Goal: Task Accomplishment & Management: Use online tool/utility

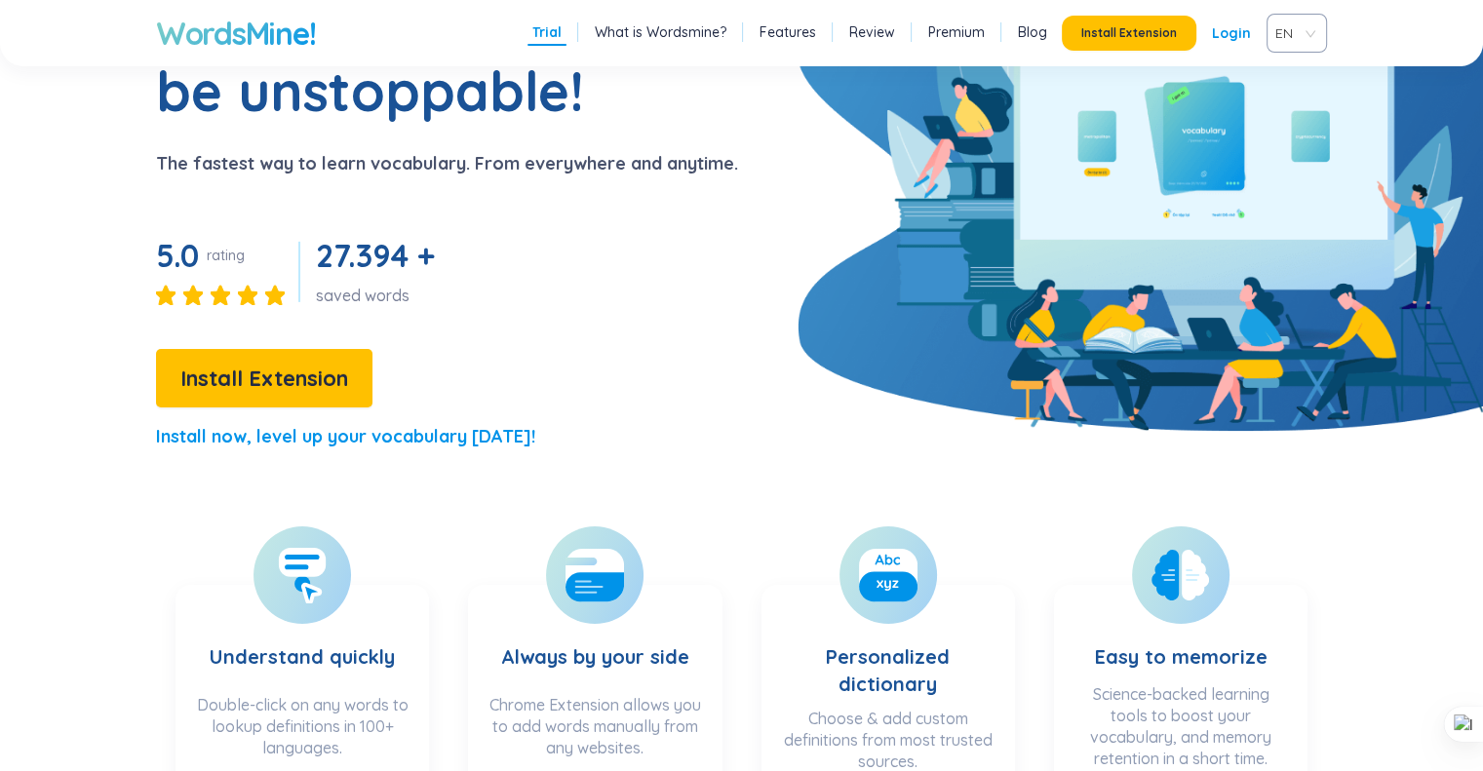
scroll to position [195, 0]
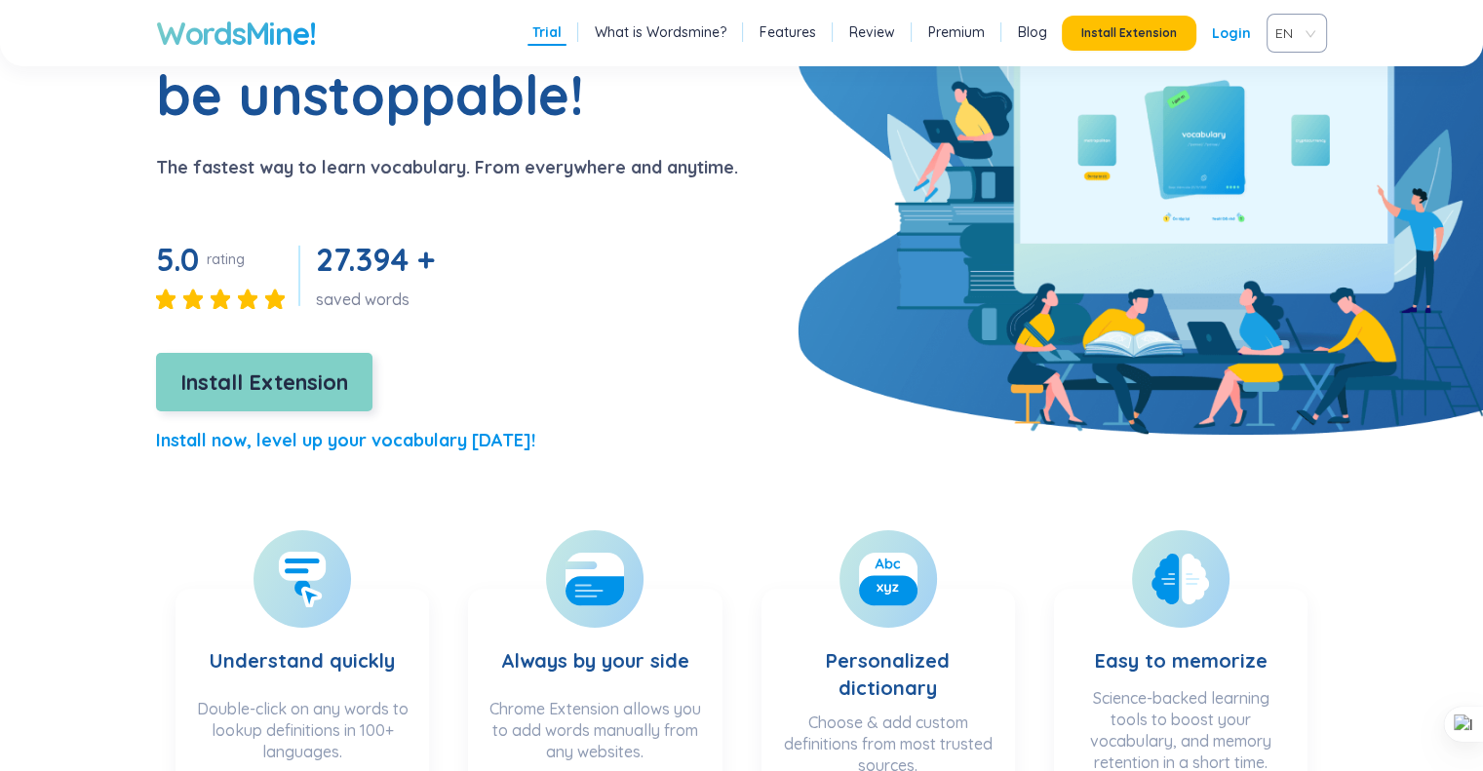
click at [234, 367] on span "Install Extension" at bounding box center [264, 383] width 168 height 34
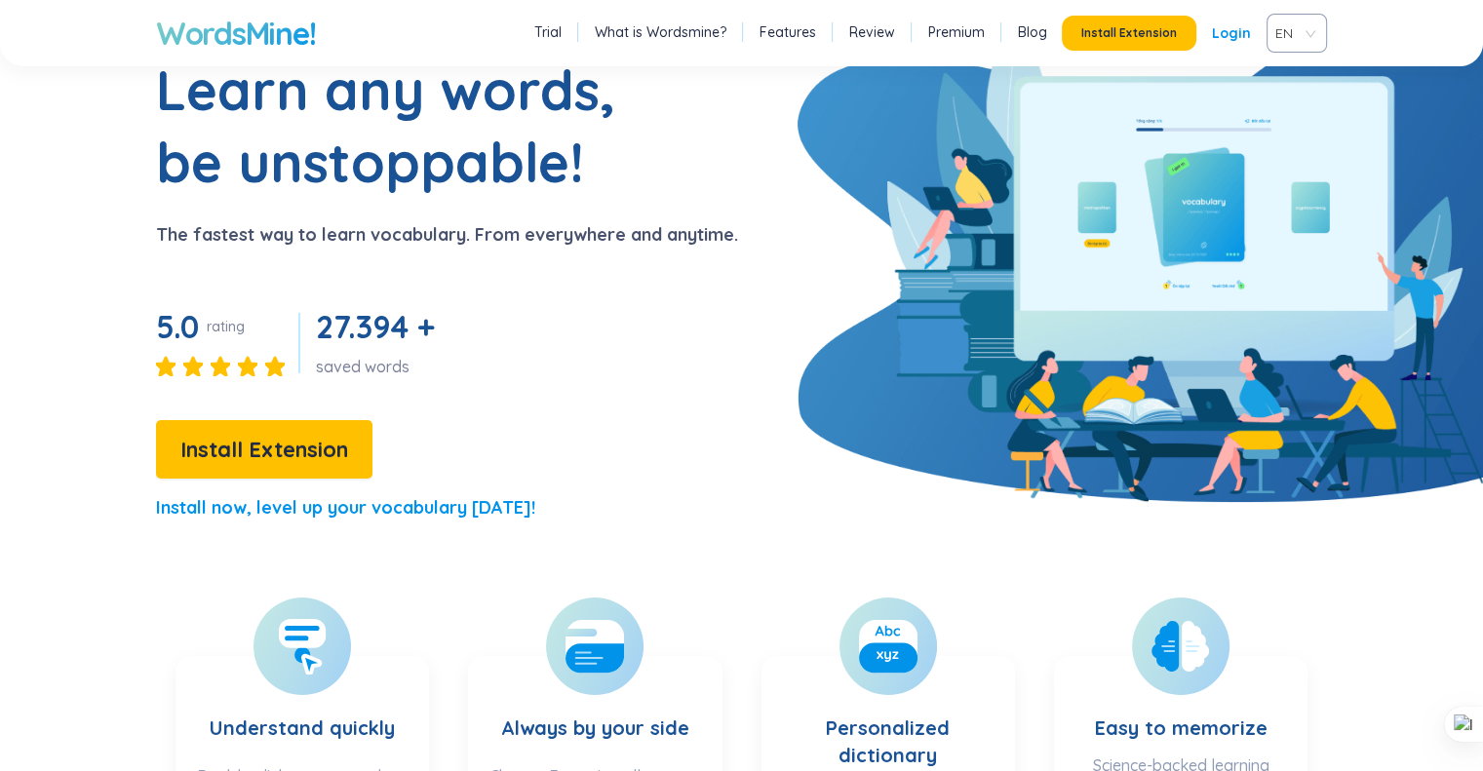
scroll to position [0, 0]
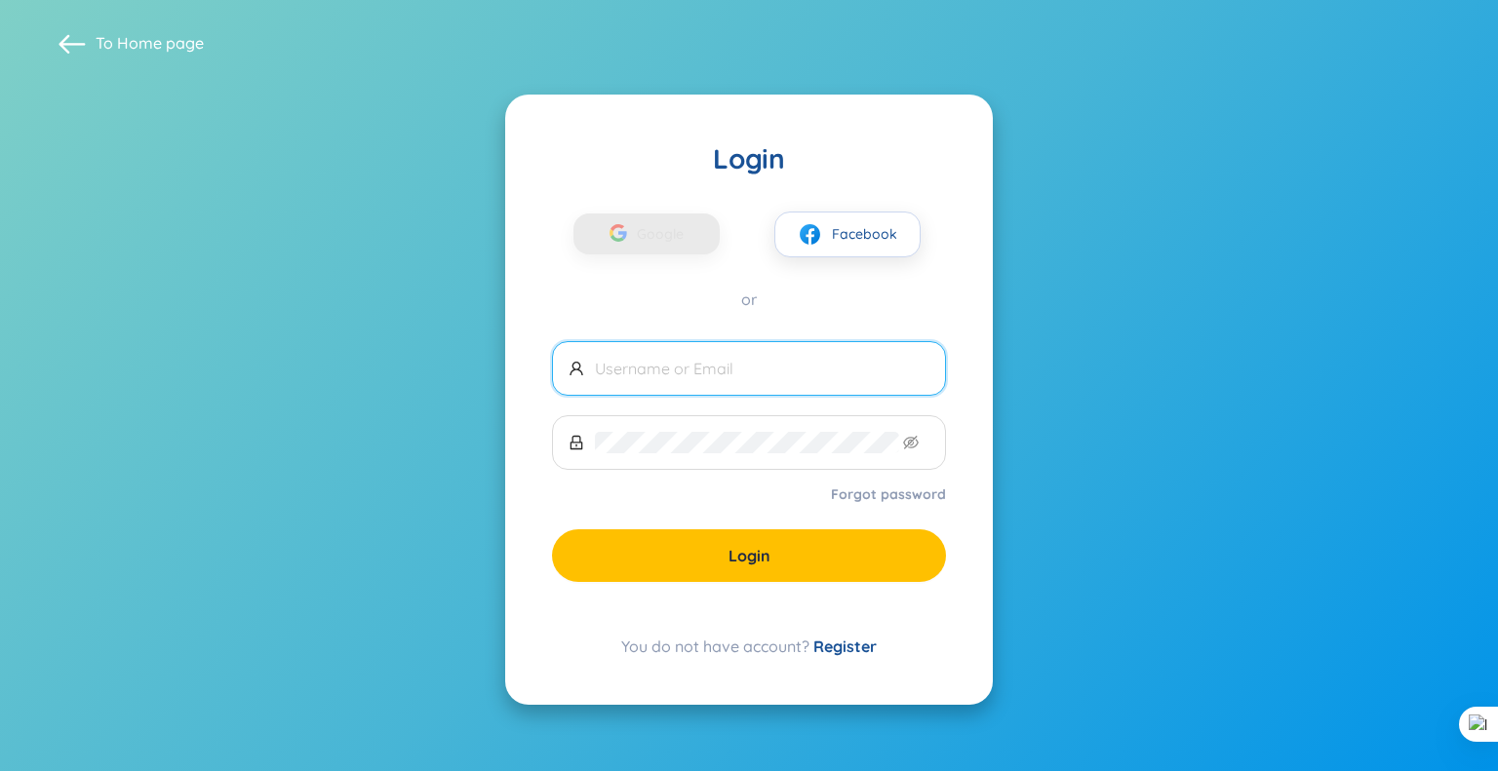
click at [678, 366] on input "text" at bounding box center [762, 368] width 334 height 21
click at [627, 238] on icon "button" at bounding box center [618, 233] width 18 height 18
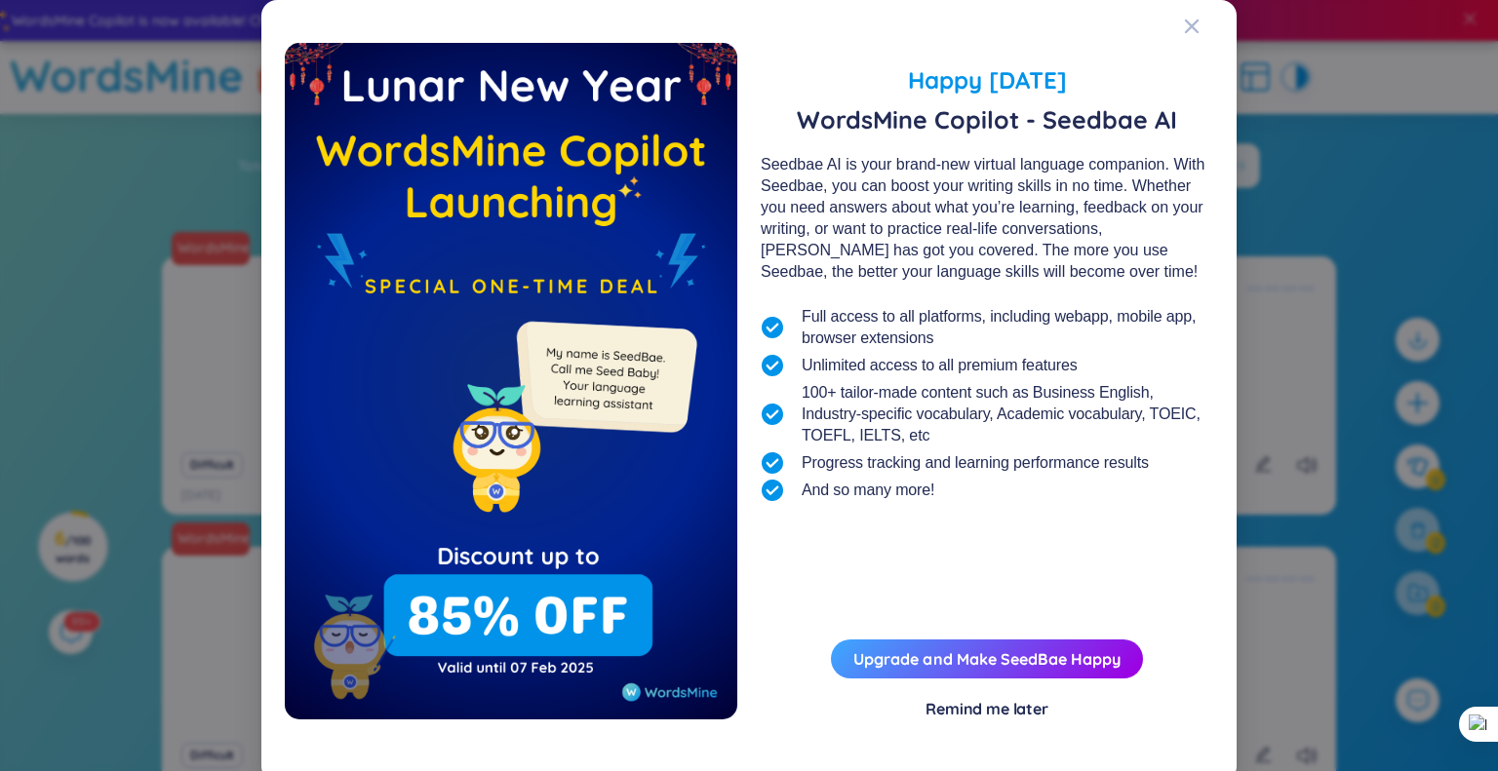
click at [948, 709] on div "Remind me later" at bounding box center [986, 708] width 123 height 21
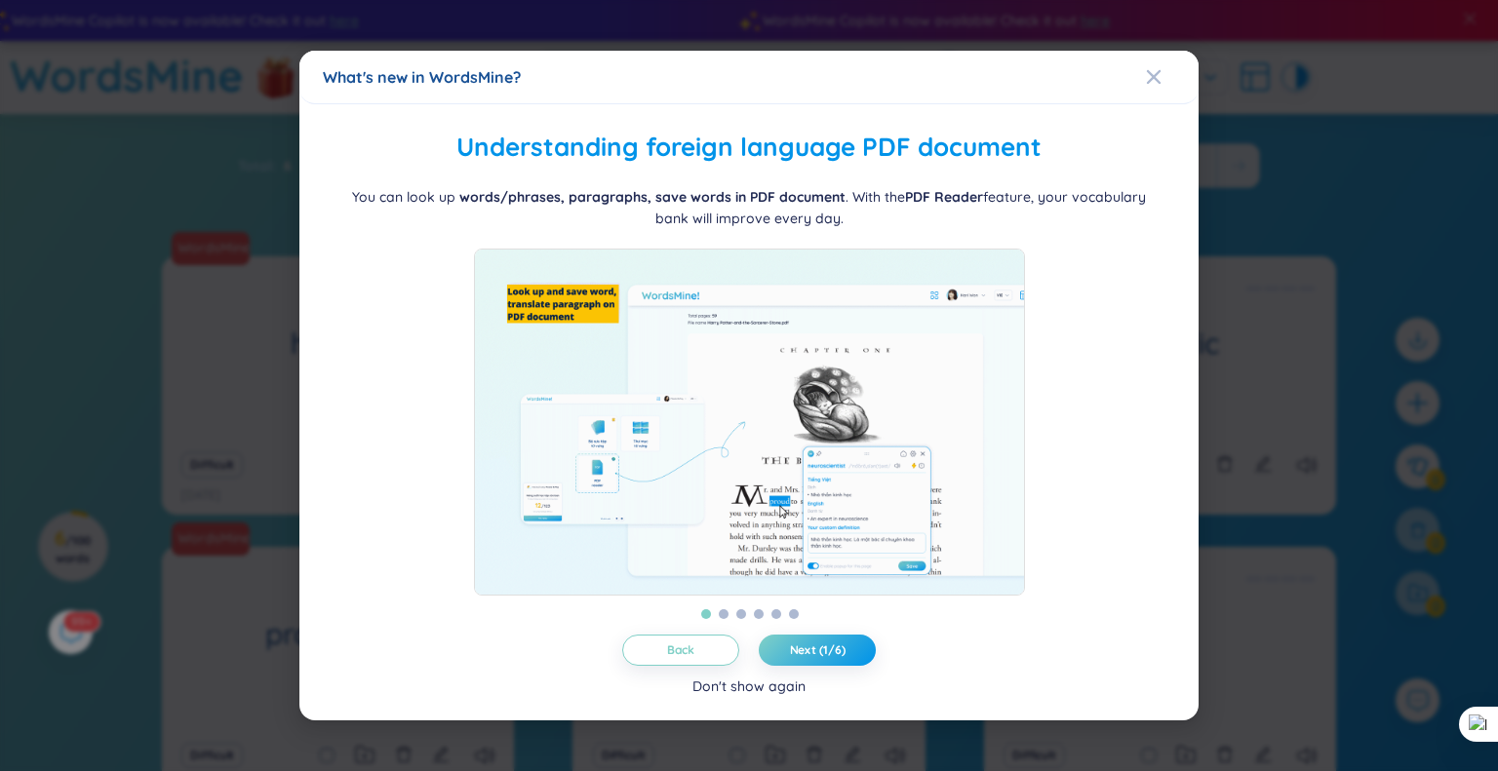
click at [763, 694] on div "Don't show again" at bounding box center [748, 686] width 113 height 21
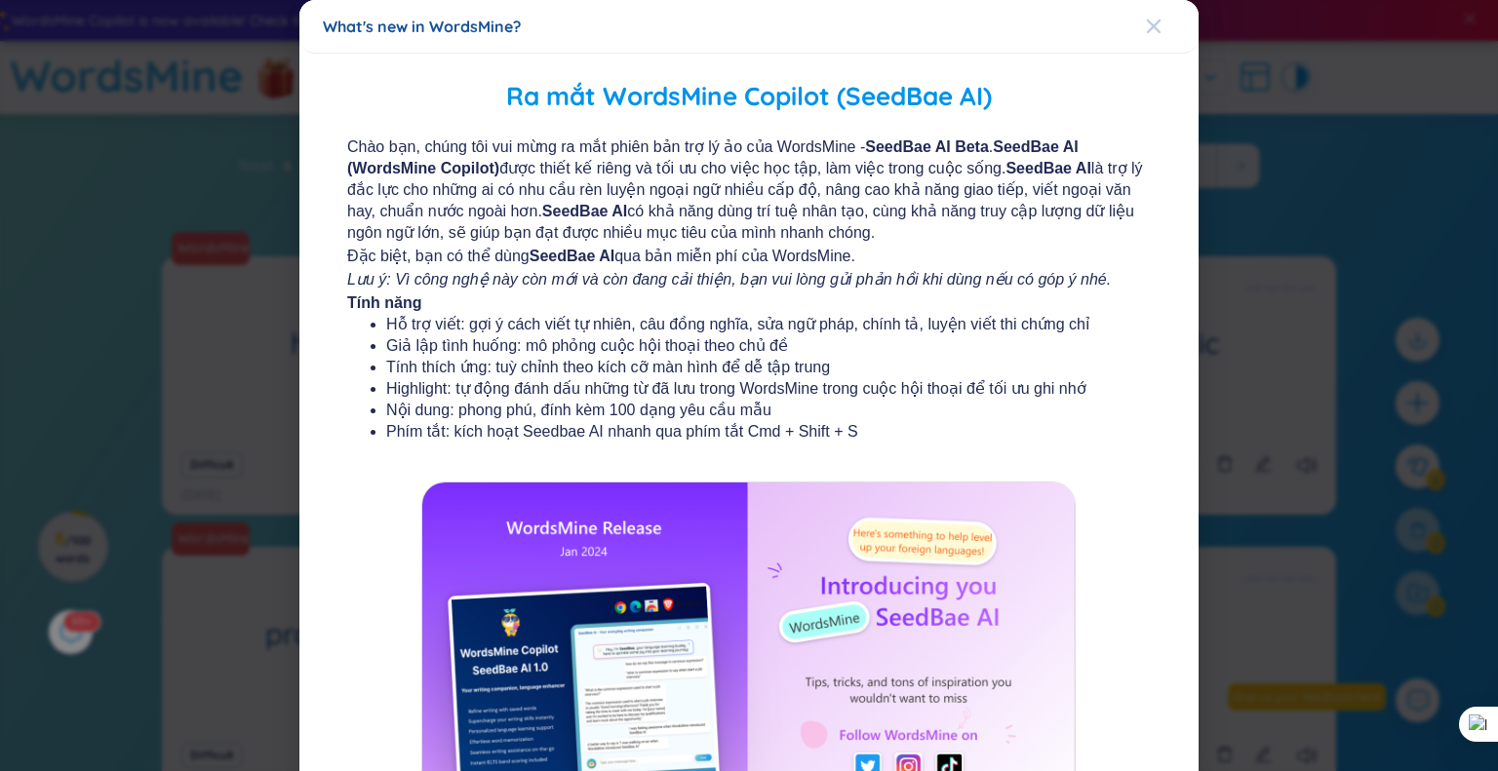
click at [1147, 23] on icon "Close" at bounding box center [1154, 26] width 14 height 14
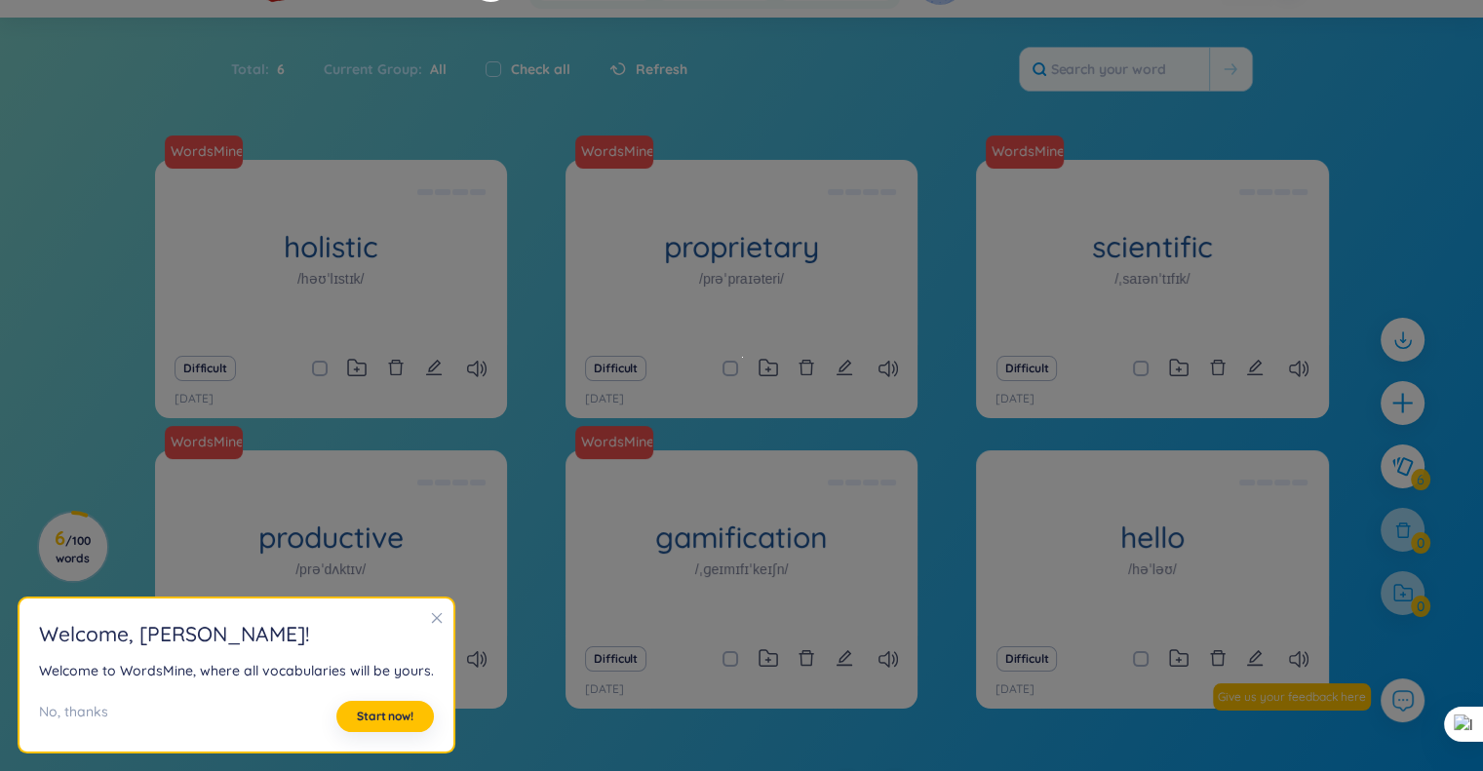
scroll to position [97, 0]
click at [430, 617] on icon "close" at bounding box center [437, 618] width 14 height 14
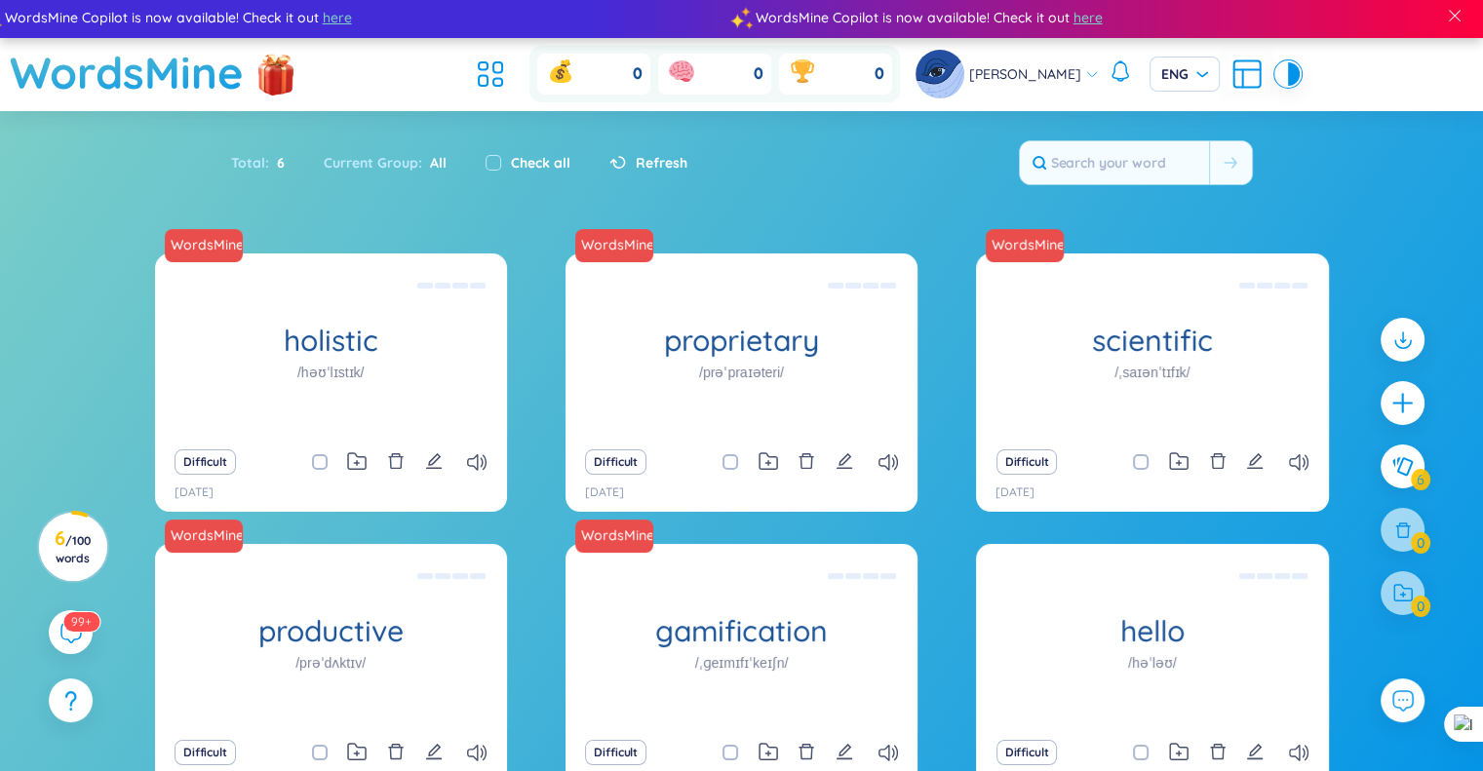
scroll to position [0, 0]
